Goal: Information Seeking & Learning: Learn about a topic

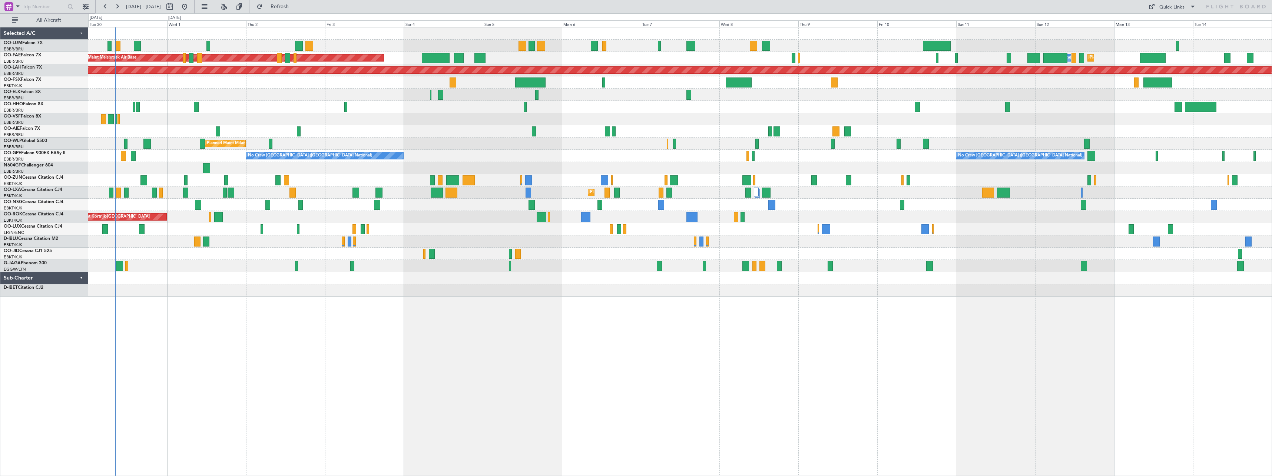
click at [250, 351] on div "Owner Melsbroek Air Base AOG Maint [GEOGRAPHIC_DATA] Planned Maint [GEOGRAPHIC_…" at bounding box center [679, 251] width 1183 height 449
click at [230, 7] on button at bounding box center [224, 7] width 12 height 12
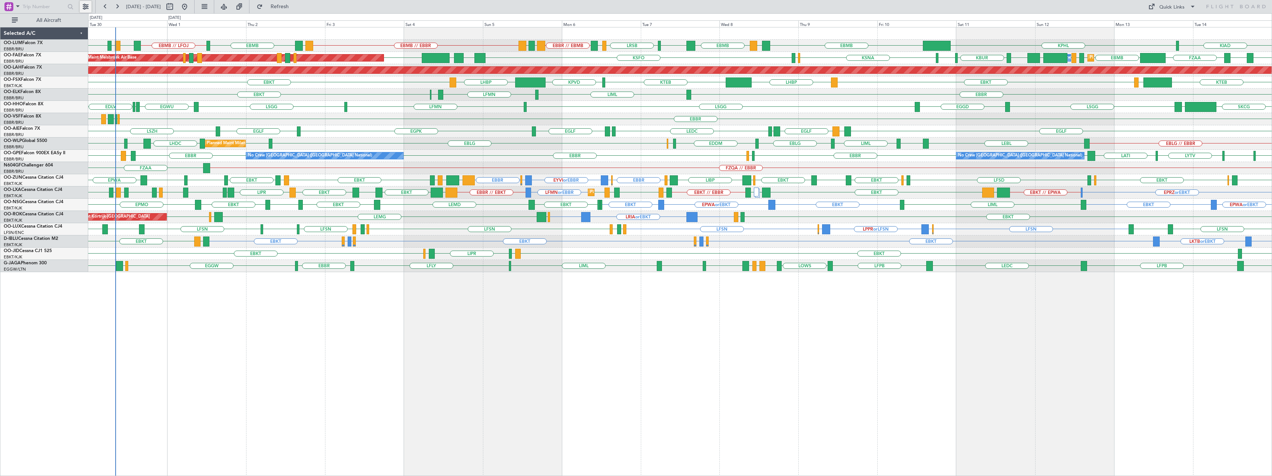
click at [88, 8] on button at bounding box center [86, 7] width 12 height 12
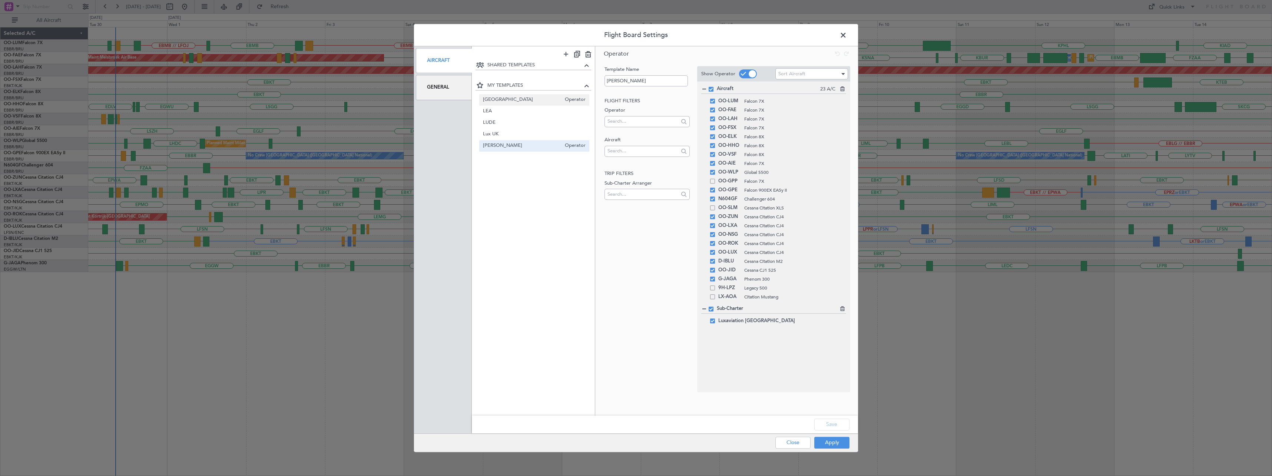
click at [494, 104] on div "France Operator" at bounding box center [534, 99] width 110 height 11
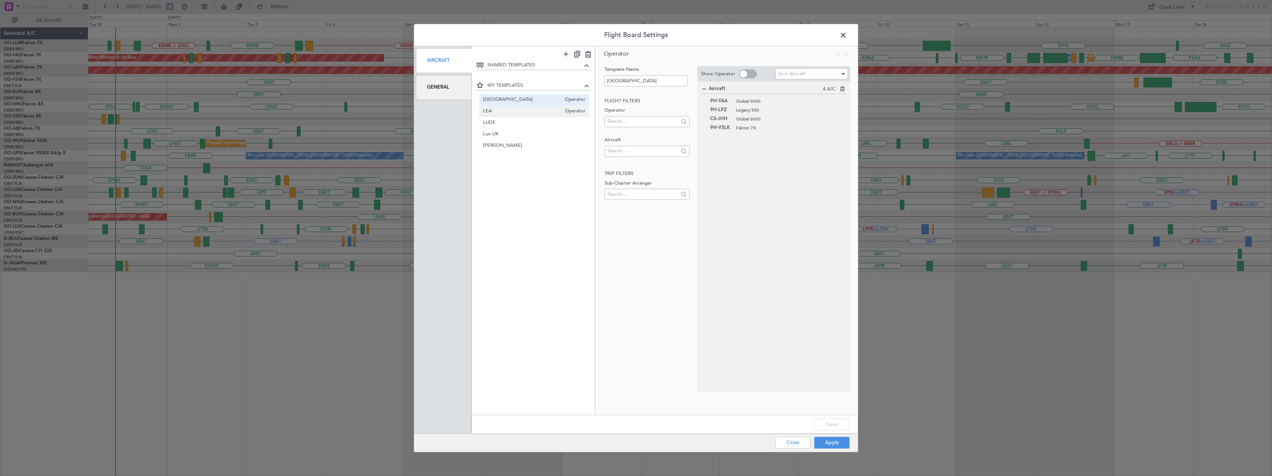
click at [497, 114] on span "LEA" at bounding box center [522, 111] width 79 height 8
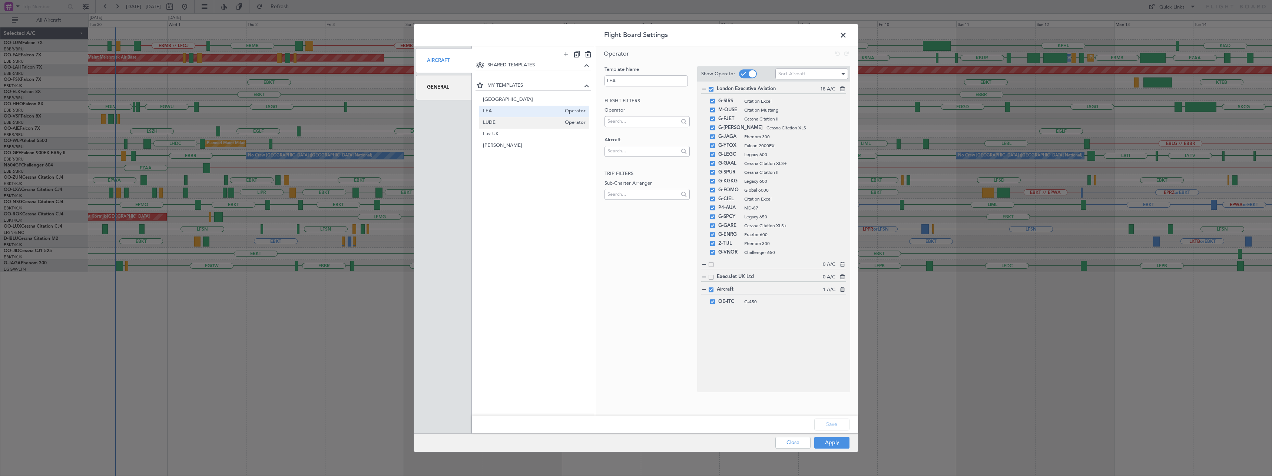
click at [495, 124] on span "LUDE" at bounding box center [522, 123] width 79 height 8
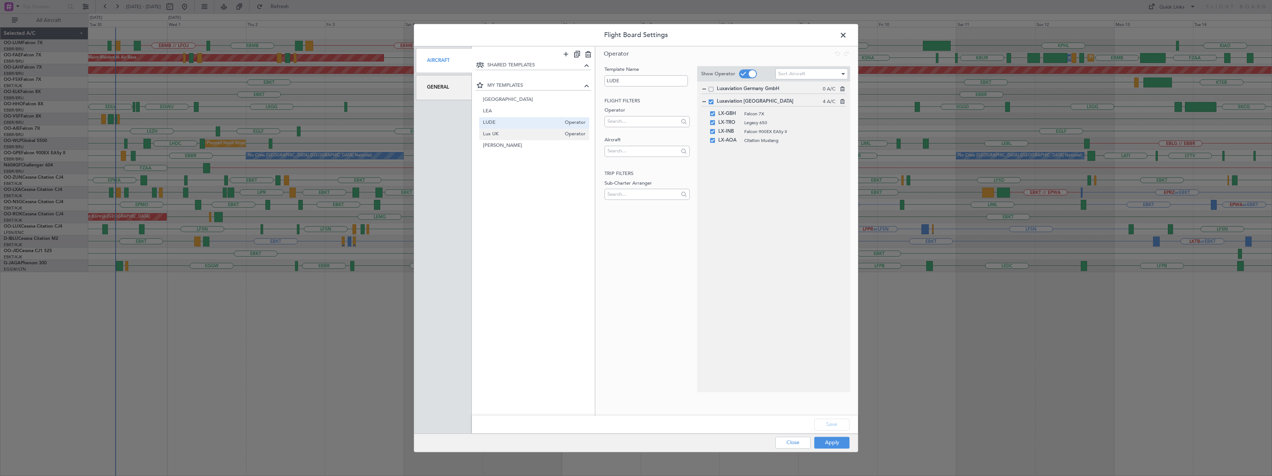
click at [496, 136] on span "Lux UK" at bounding box center [522, 134] width 79 height 8
type input "Lux UK"
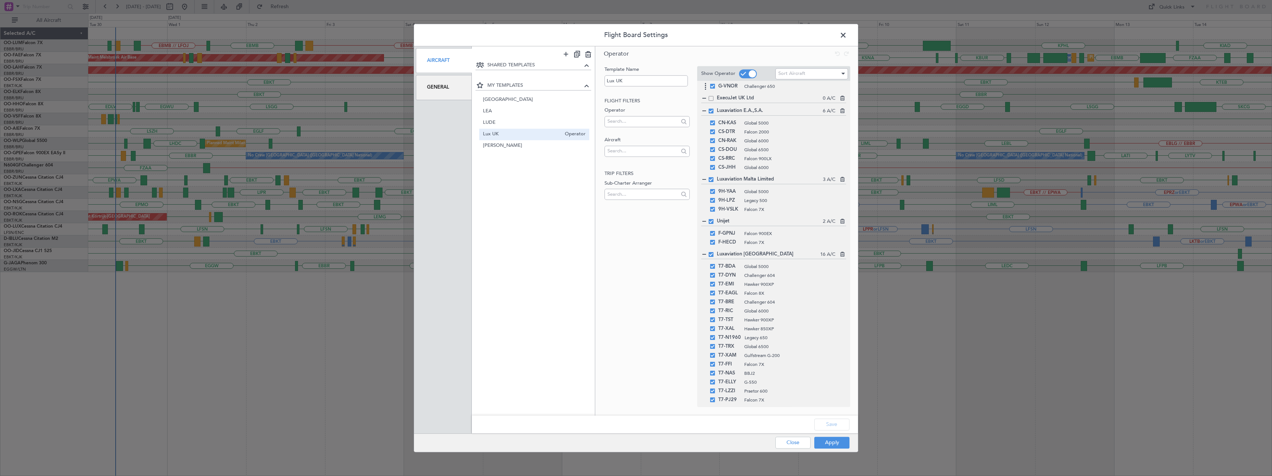
scroll to position [188, 0]
click at [803, 443] on button "Close" at bounding box center [792, 442] width 35 height 12
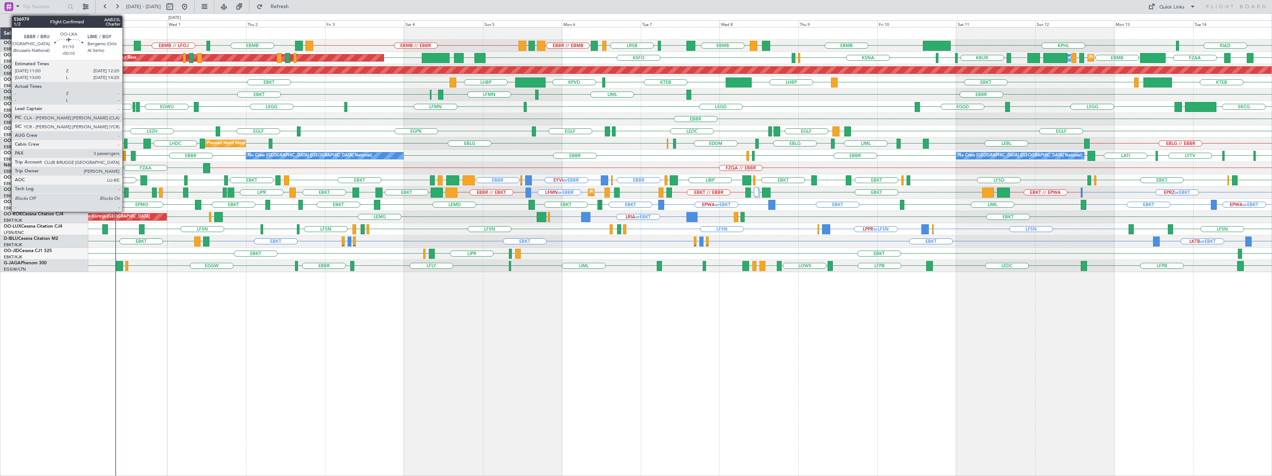
click at [126, 193] on div at bounding box center [126, 192] width 4 height 10
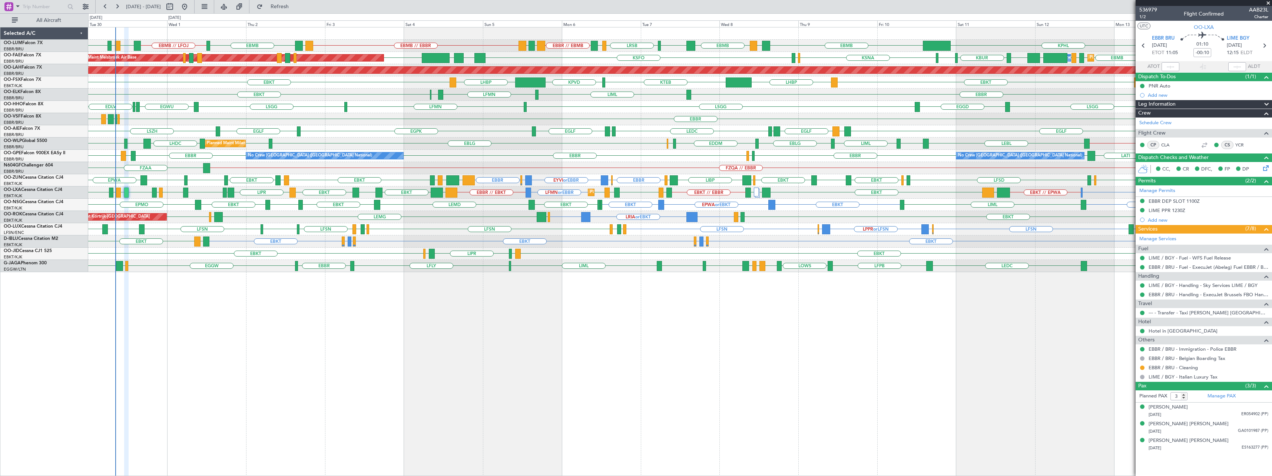
click at [1267, 4] on span at bounding box center [1267, 3] width 7 height 7
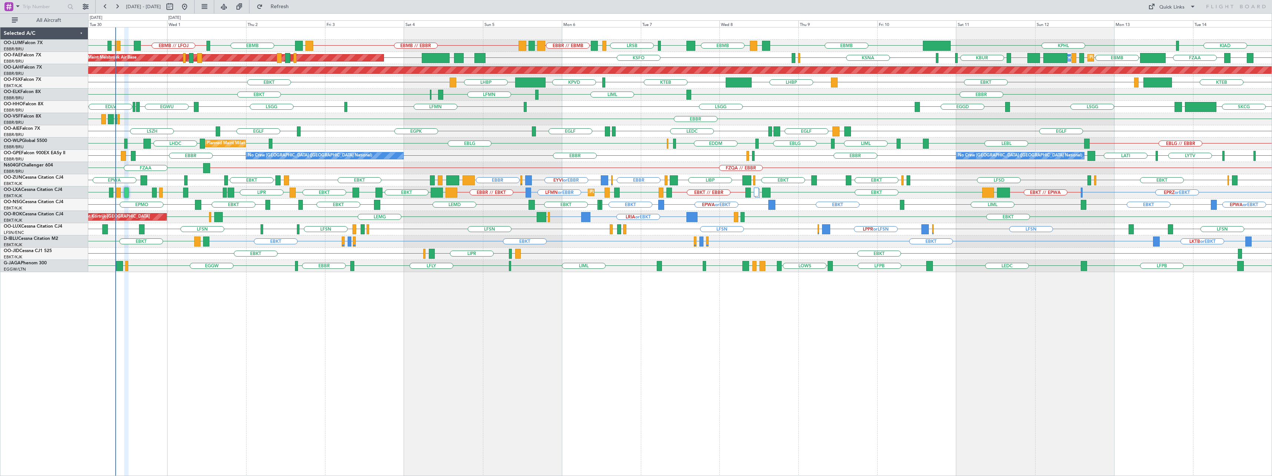
type input "0"
click at [87, 7] on button at bounding box center [86, 7] width 12 height 12
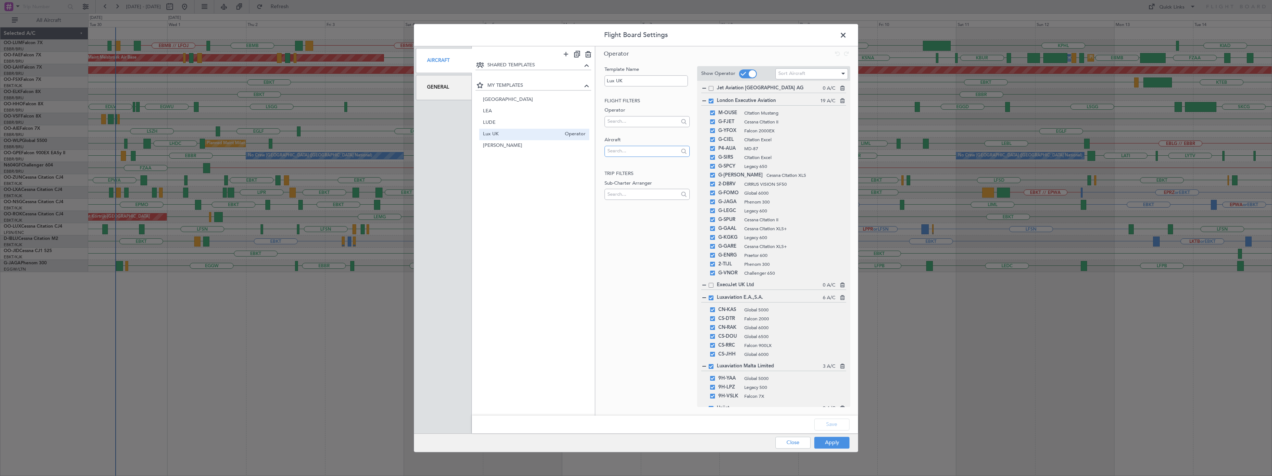
click at [651, 151] on input "text" at bounding box center [642, 150] width 71 height 11
type input "f"
type input "h"
type input "f-h"
click at [489, 145] on span "[PERSON_NAME]" at bounding box center [522, 146] width 79 height 8
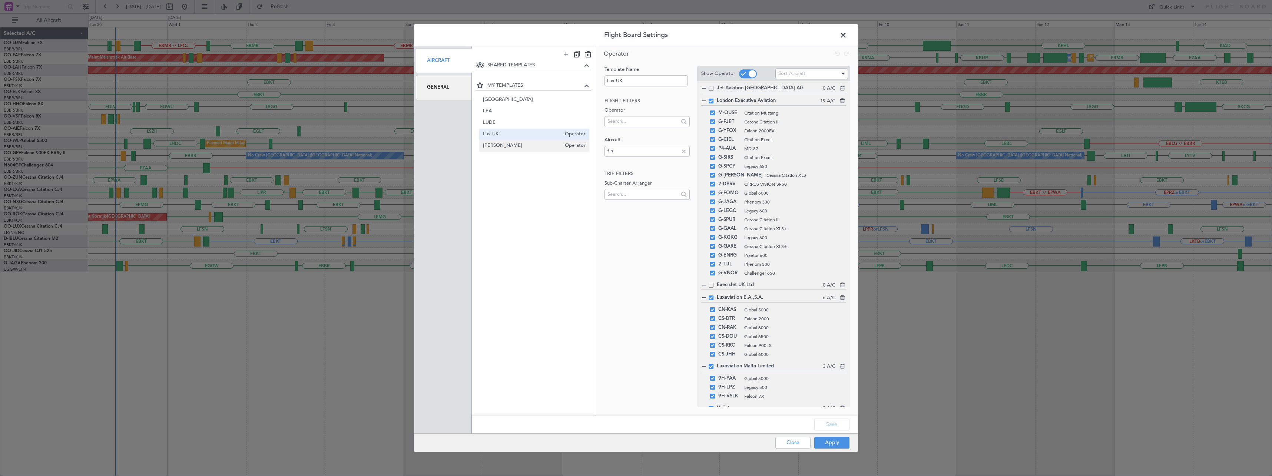
type input "[PERSON_NAME]"
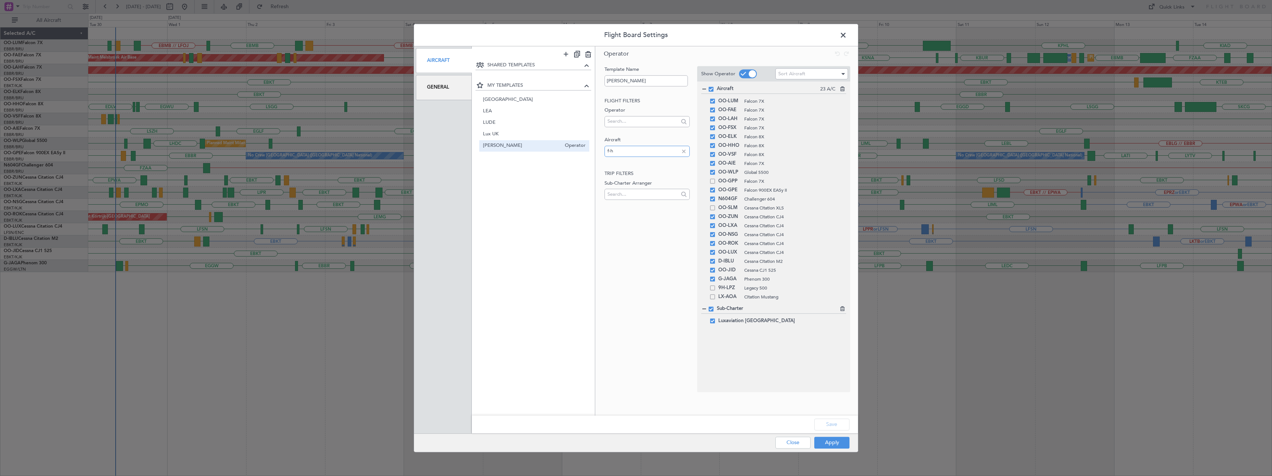
click at [639, 153] on input "f-h" at bounding box center [642, 150] width 71 height 11
click at [621, 165] on span "F-HECD" at bounding box center [646, 162] width 73 height 11
type input "gpnj"
click at [628, 162] on span "F-GPNJ" at bounding box center [646, 162] width 73 height 11
click at [834, 426] on button "Save" at bounding box center [831, 424] width 35 height 12
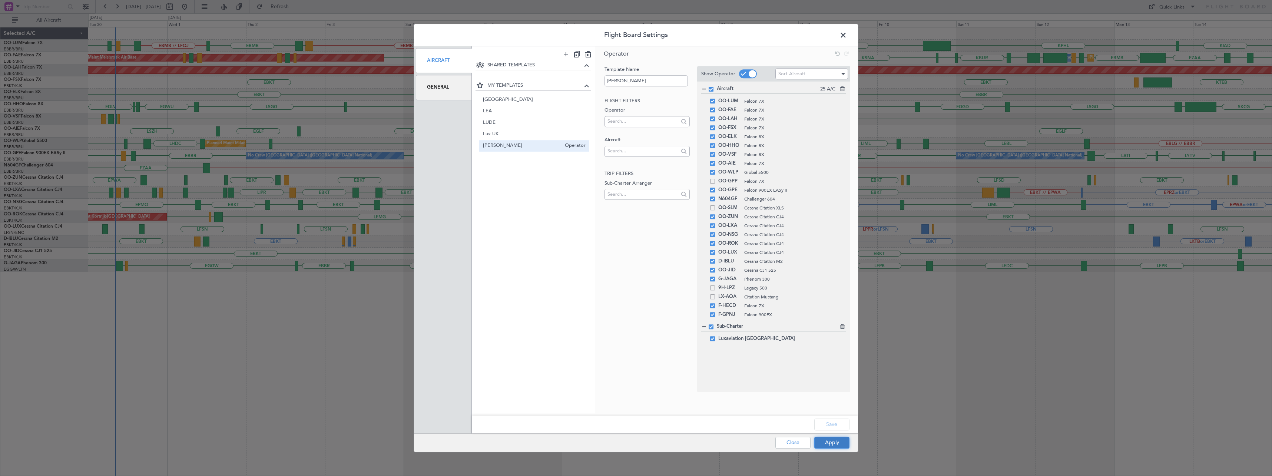
click at [832, 443] on button "Apply" at bounding box center [831, 442] width 35 height 12
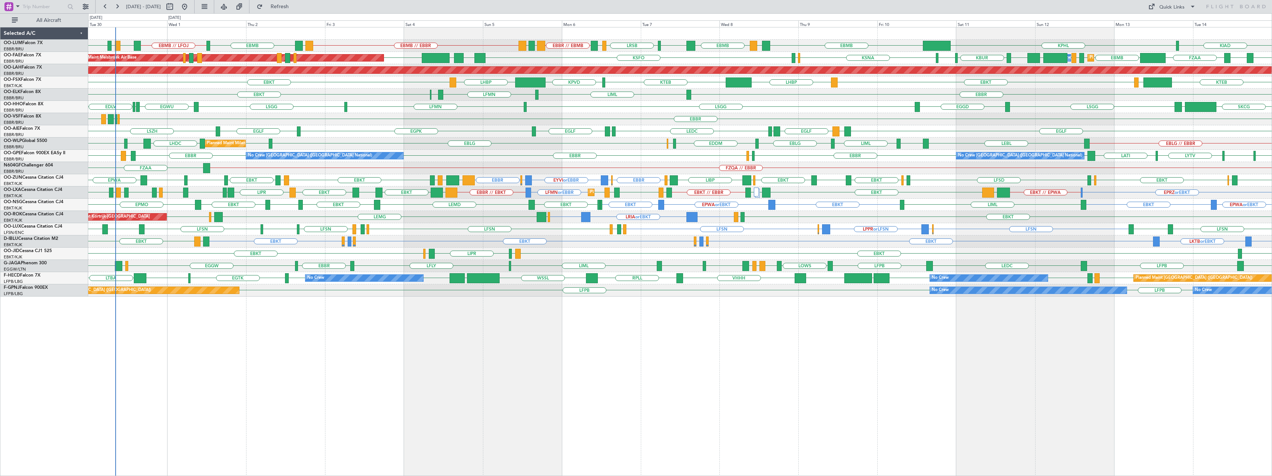
click at [778, 369] on div "LROP LRSB BKPR EBBR // EBMB LRSB EYVI EBMB // EBBR EYVI EBMB KPHL EBMB LATI EBM…" at bounding box center [679, 251] width 1183 height 449
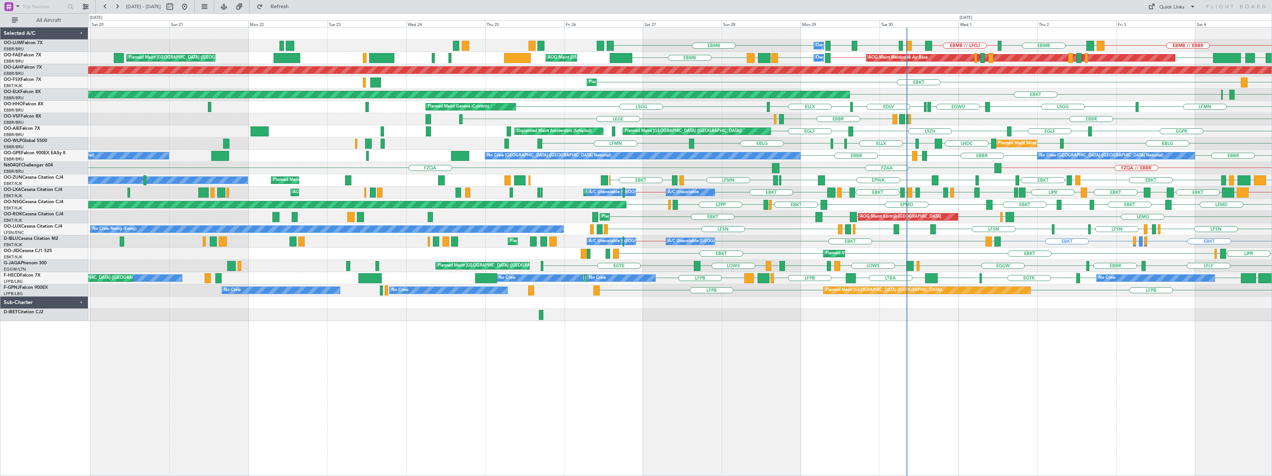
click at [442, 364] on div "EBMB // EBBR EYVI EBMB EBMB // LFOJ LETO LFOJ EBMB LOWW EBMB EBMB Owner [GEOGRA…" at bounding box center [679, 251] width 1183 height 449
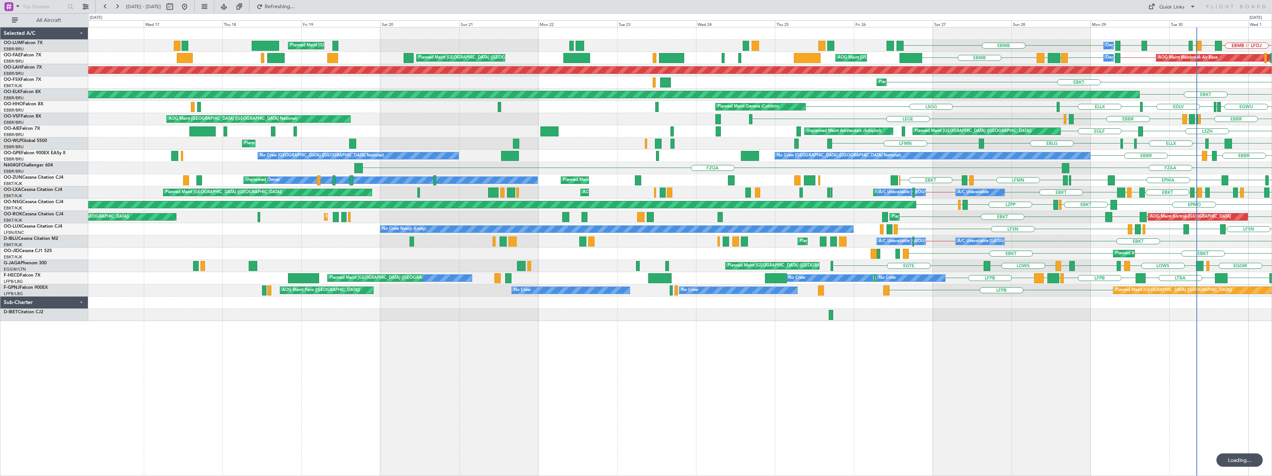
click at [552, 373] on div "Owner Melsbroek Air Base EBMB // LFOJ LETO LFOJ EBMB LOWW EBMB EBMB Planned Mai…" at bounding box center [679, 251] width 1183 height 449
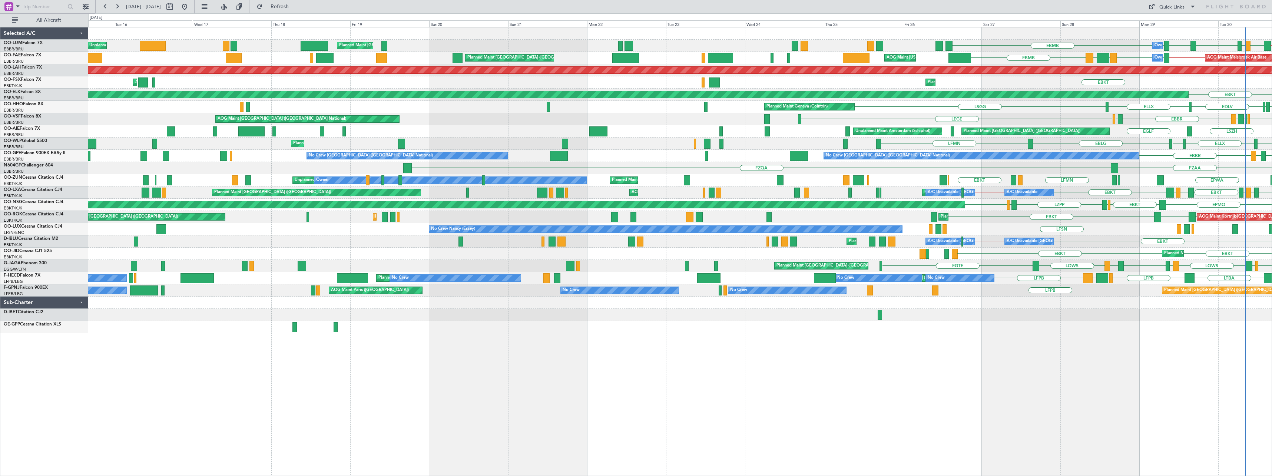
click at [531, 377] on div "EBMB // LFOJ LETO LFOJ EBMB LOWW EBMB EBMB Owner [GEOGRAPHIC_DATA] Planned Main…" at bounding box center [679, 251] width 1183 height 449
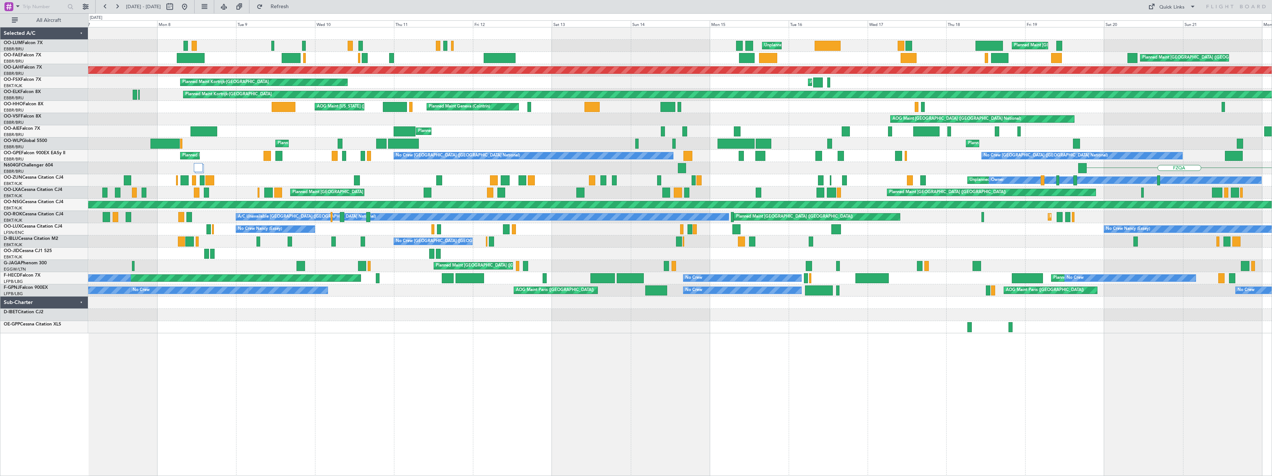
click at [671, 390] on div "Planned Maint [GEOGRAPHIC_DATA] ([GEOGRAPHIC_DATA] National) Unplanned Maint [G…" at bounding box center [679, 251] width 1183 height 449
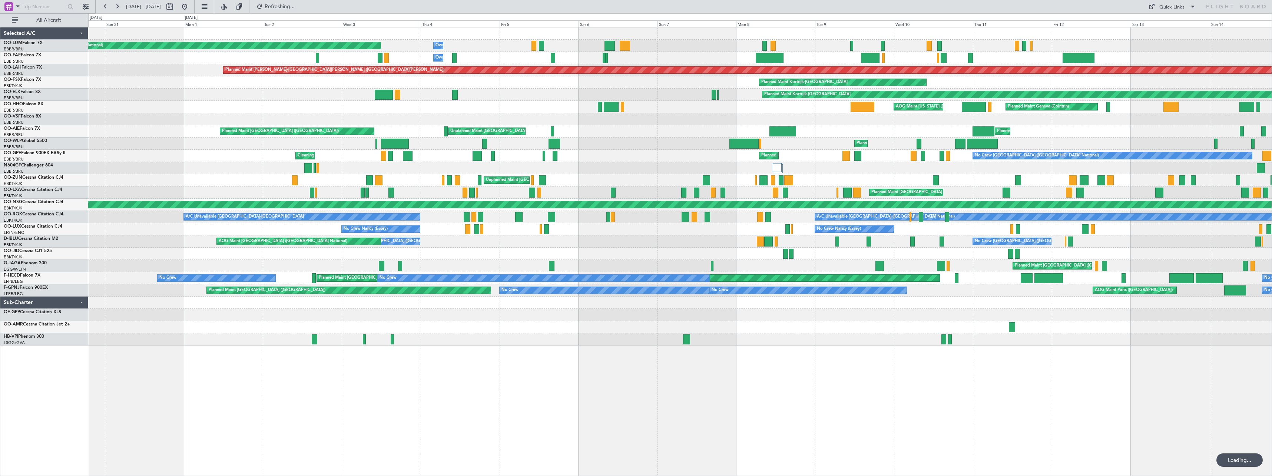
click at [986, 393] on div "Owner Melsbroek Air Base Planned Maint [GEOGRAPHIC_DATA] ([GEOGRAPHIC_DATA]) Un…" at bounding box center [679, 251] width 1183 height 449
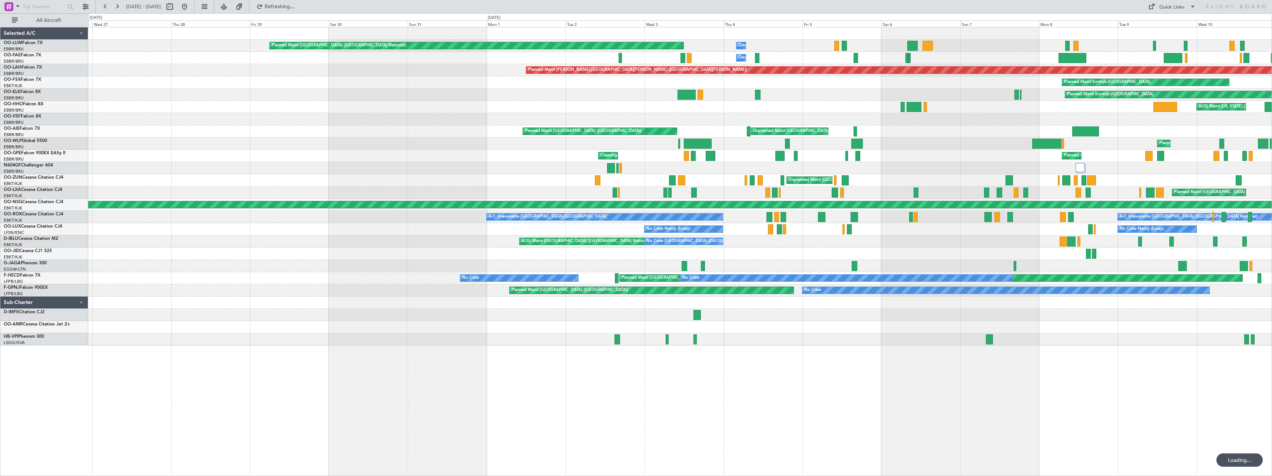
click at [792, 393] on div "Planned Maint [GEOGRAPHIC_DATA] ([GEOGRAPHIC_DATA] National) Owner [GEOGRAPHIC_…" at bounding box center [679, 251] width 1183 height 449
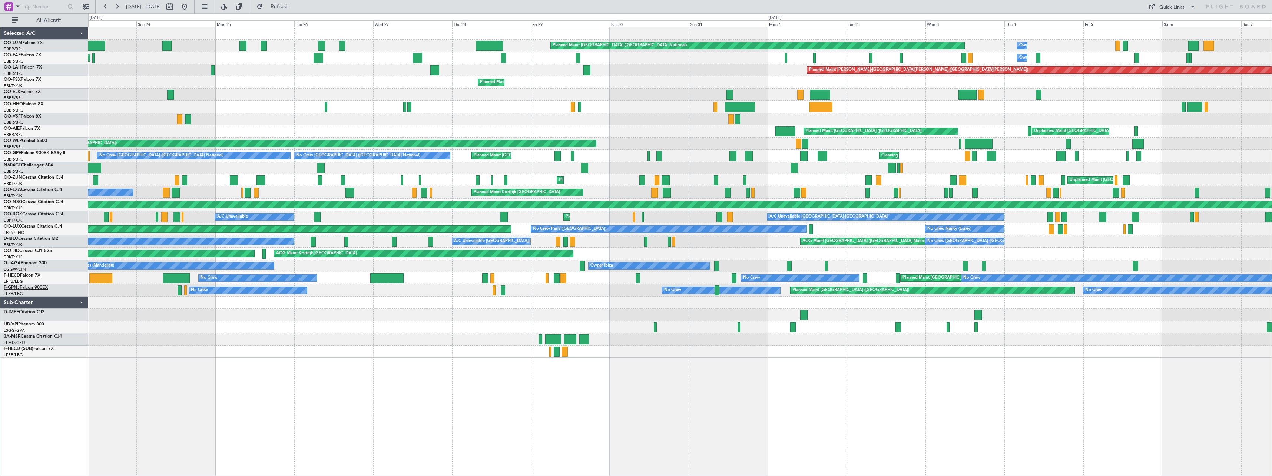
click at [38, 288] on link "F-GPNJ Falcon 900EX" at bounding box center [26, 287] width 44 height 4
click at [190, 3] on button at bounding box center [185, 7] width 12 height 12
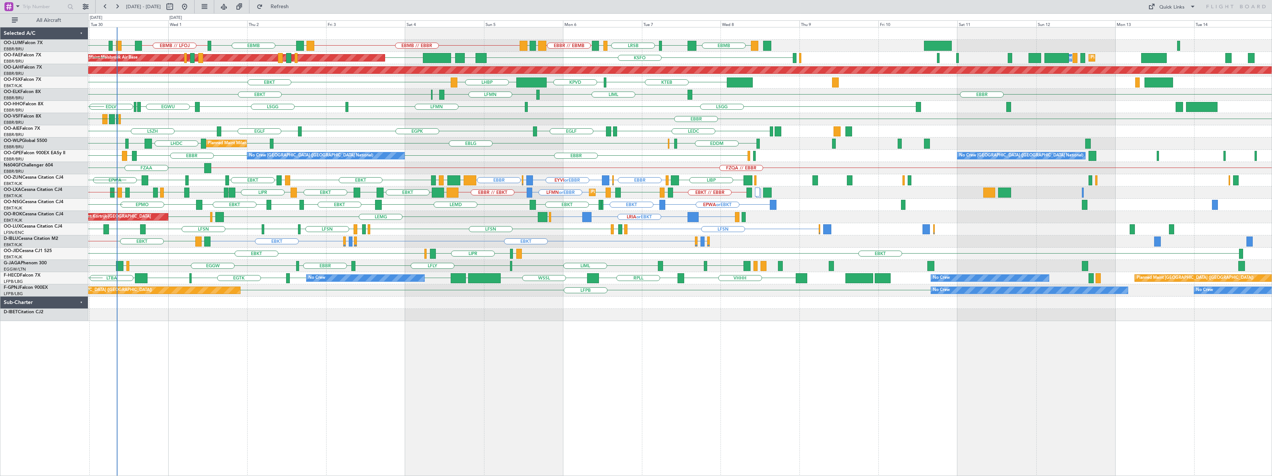
click at [208, 348] on div "LROP EBMB EBMB EBMB // LFOJ LETO LFOJ EBMB LRSB BKPR EBBR // EBMB LRSB EYVI EBM…" at bounding box center [679, 251] width 1183 height 449
